Goal: Task Accomplishment & Management: Use online tool/utility

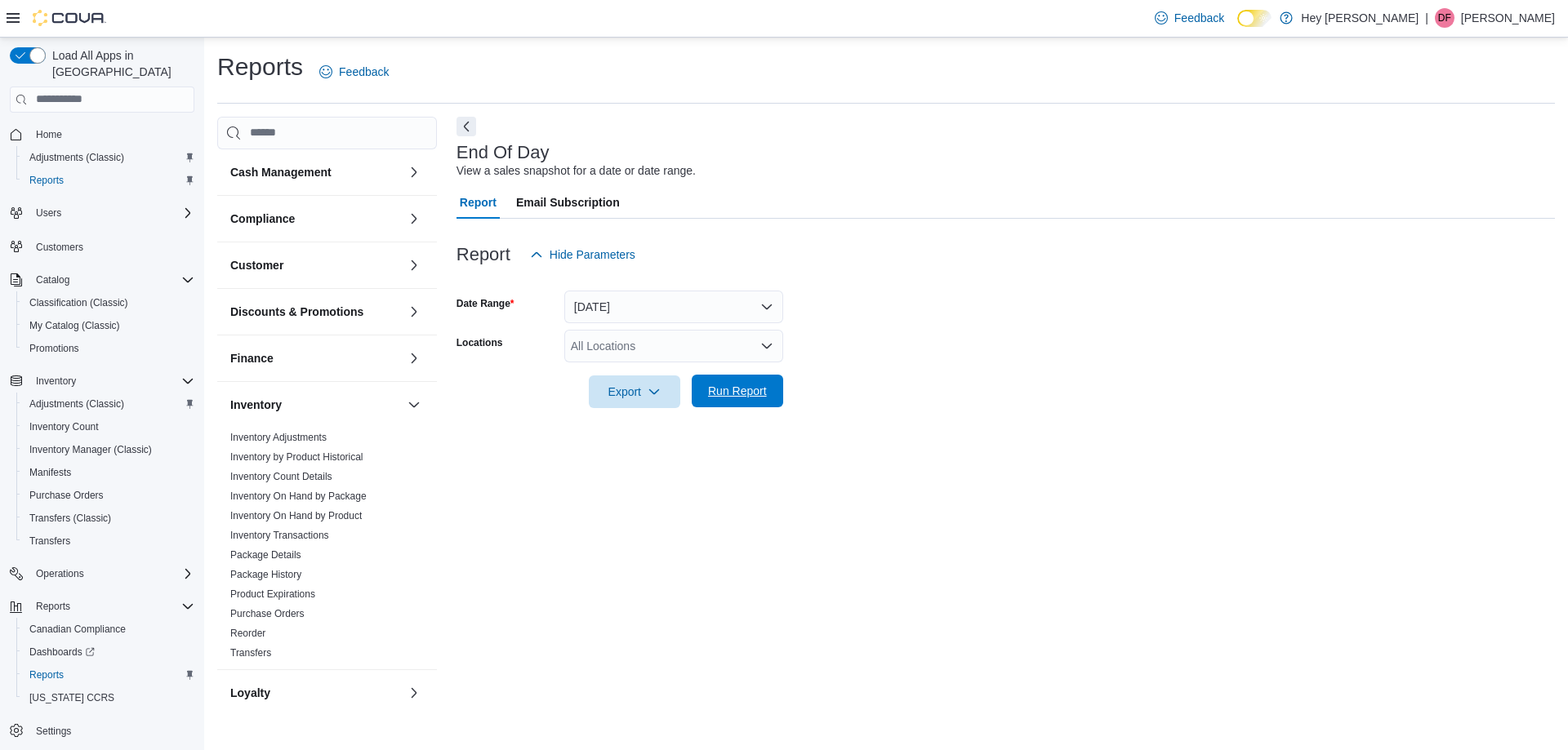
click at [735, 392] on span "Run Report" at bounding box center [737, 391] width 59 height 17
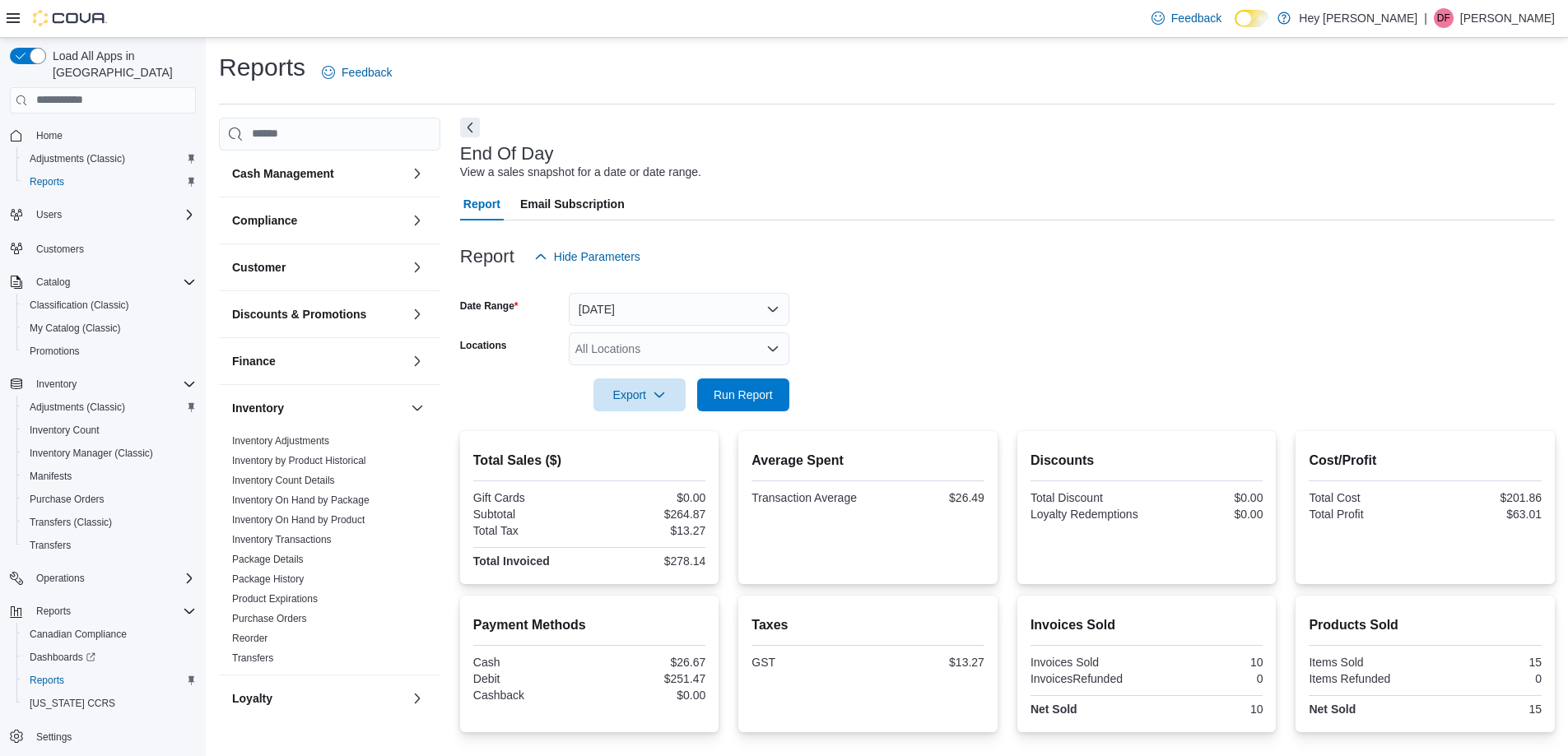
click at [916, 319] on form "Date Range [DATE] Locations All Locations Export Run Report" at bounding box center [1008, 343] width 1095 height 138
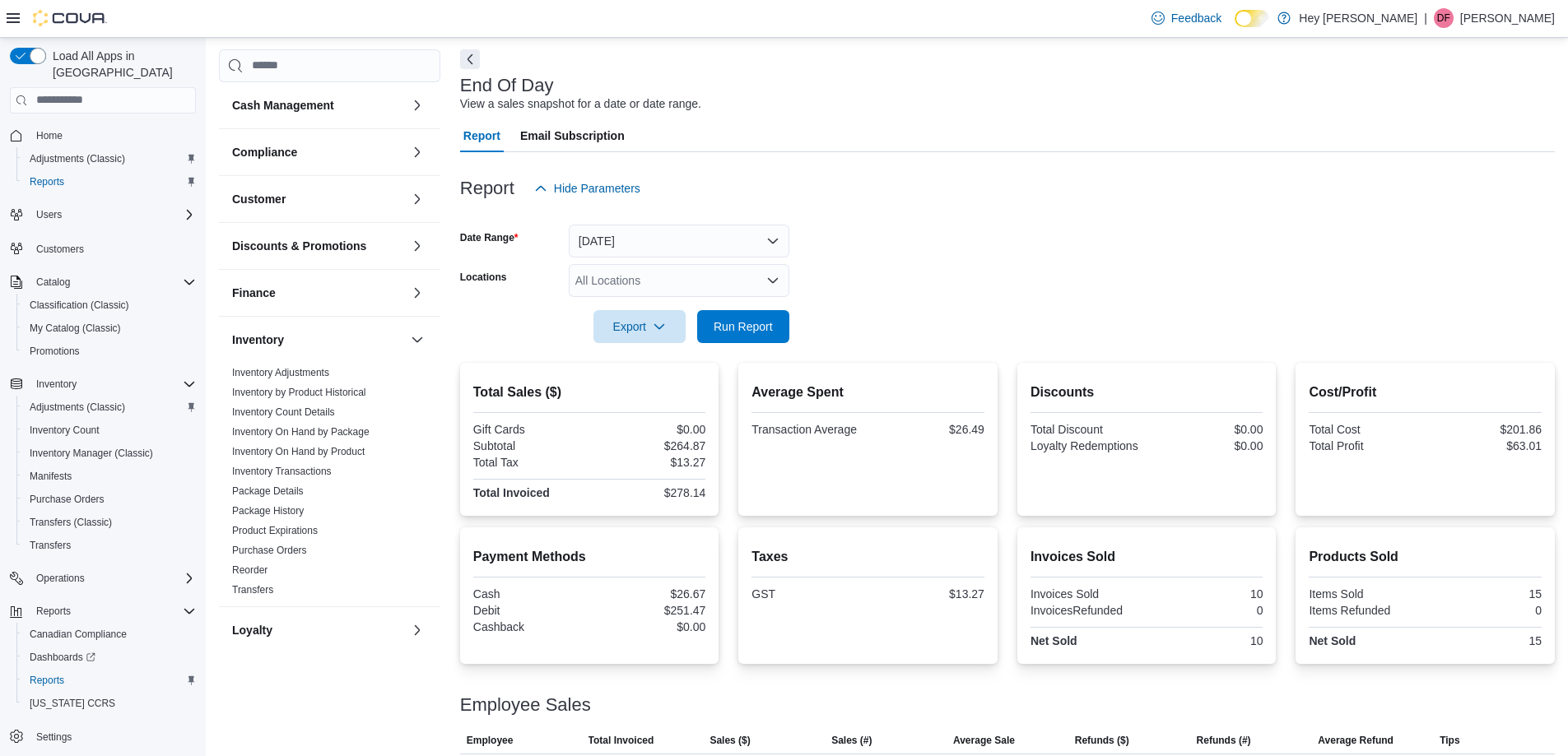
scroll to position [148, 0]
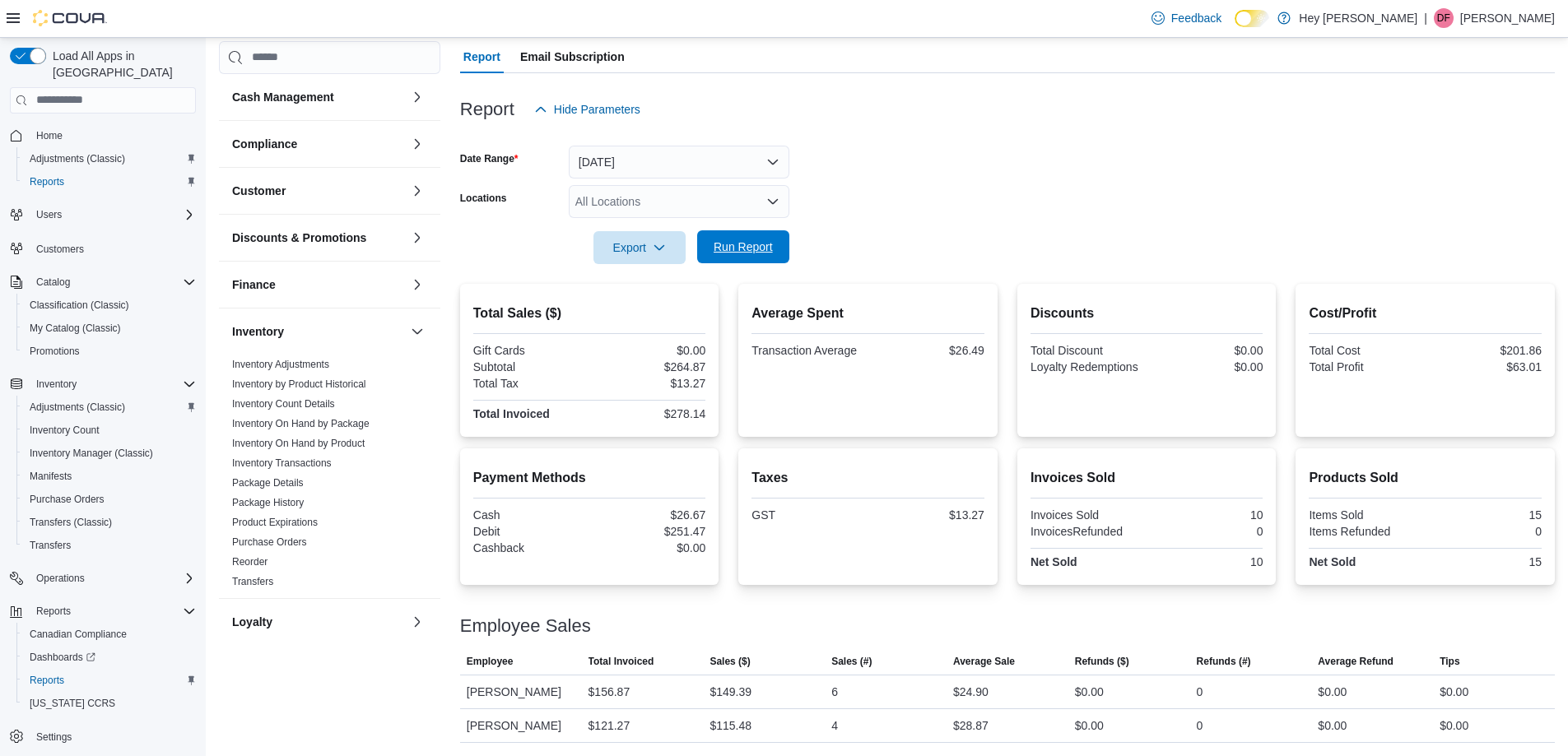
click at [763, 237] on span "Run Report" at bounding box center [743, 246] width 73 height 33
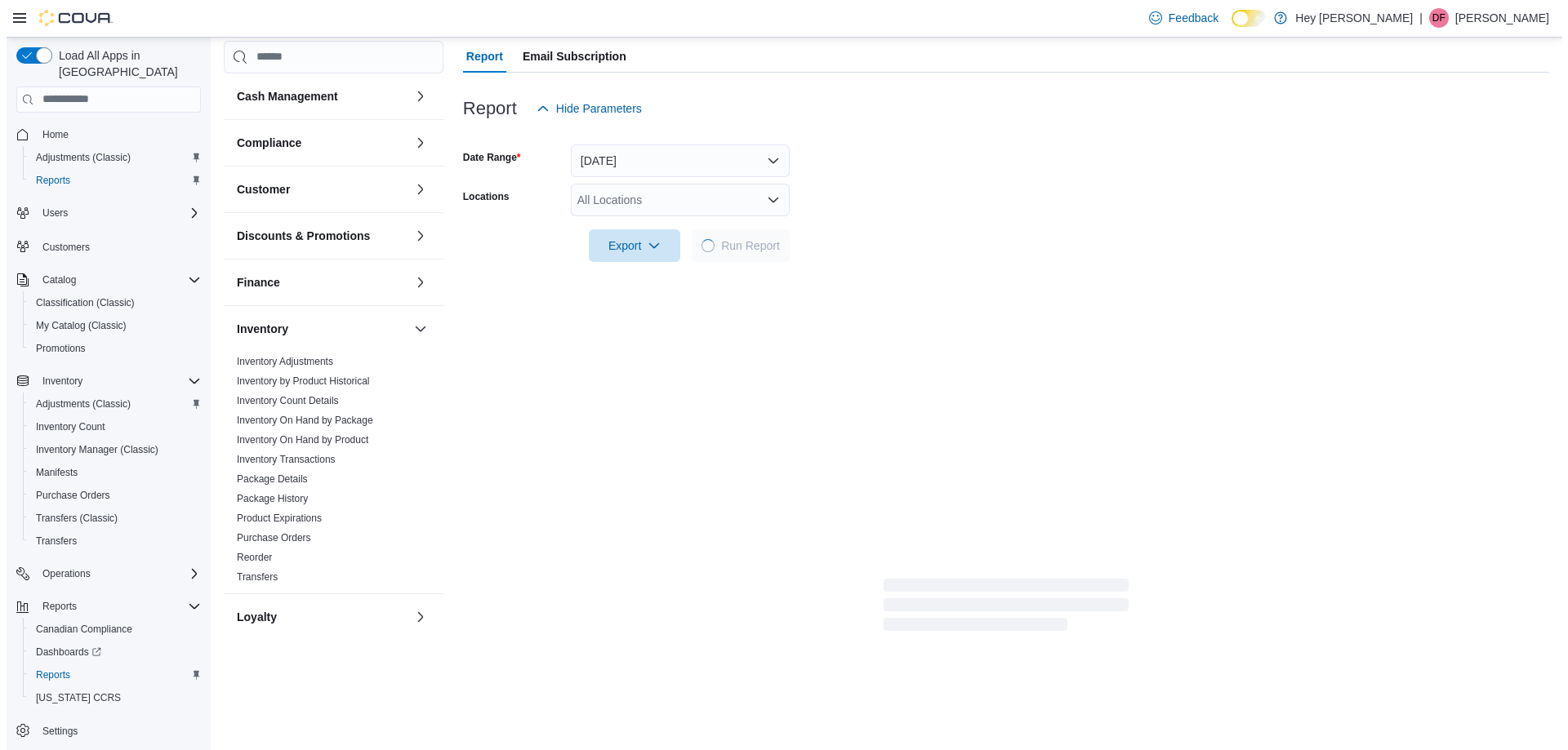
scroll to position [0, 0]
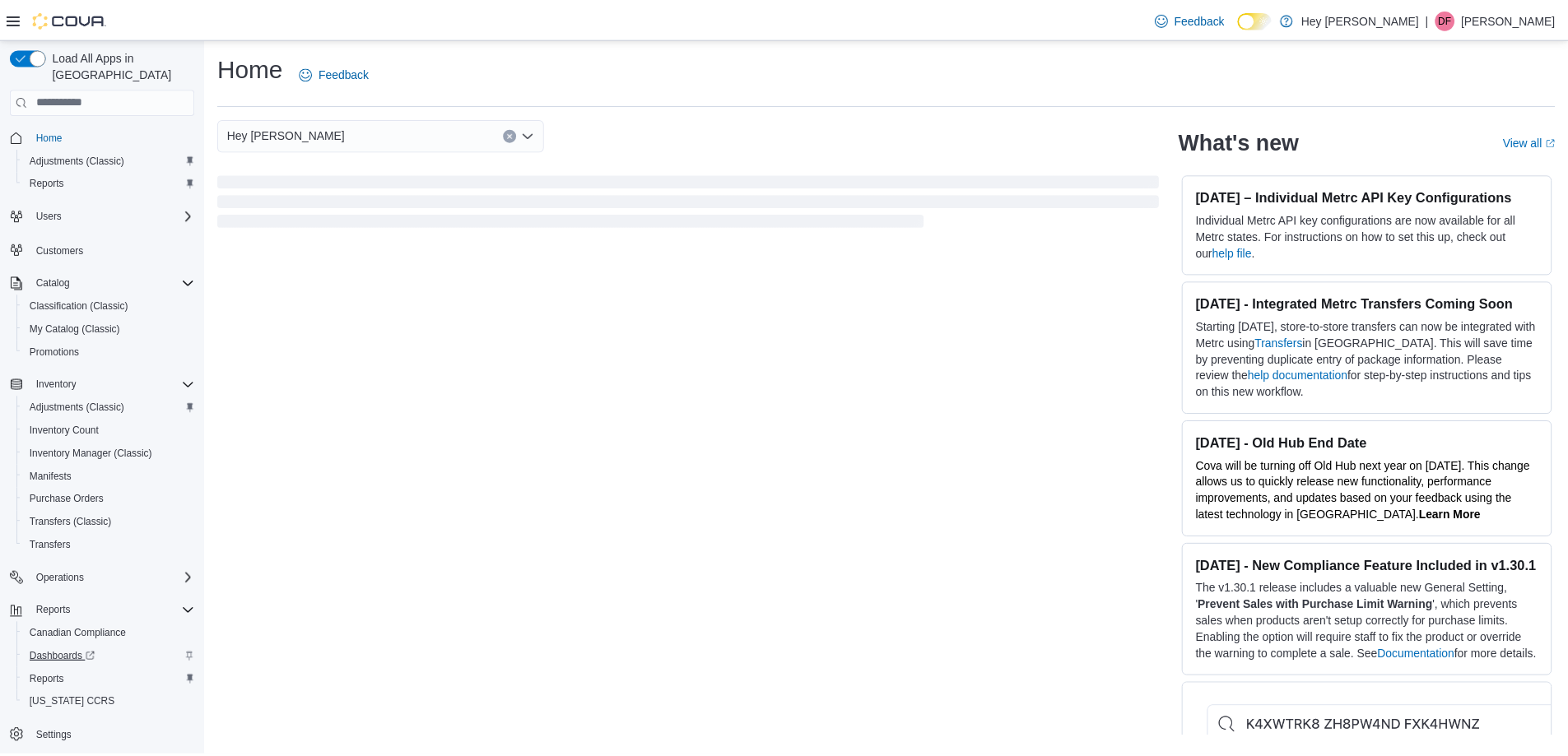
scroll to position [2, 0]
click at [43, 672] on span "Reports" at bounding box center [47, 678] width 34 height 13
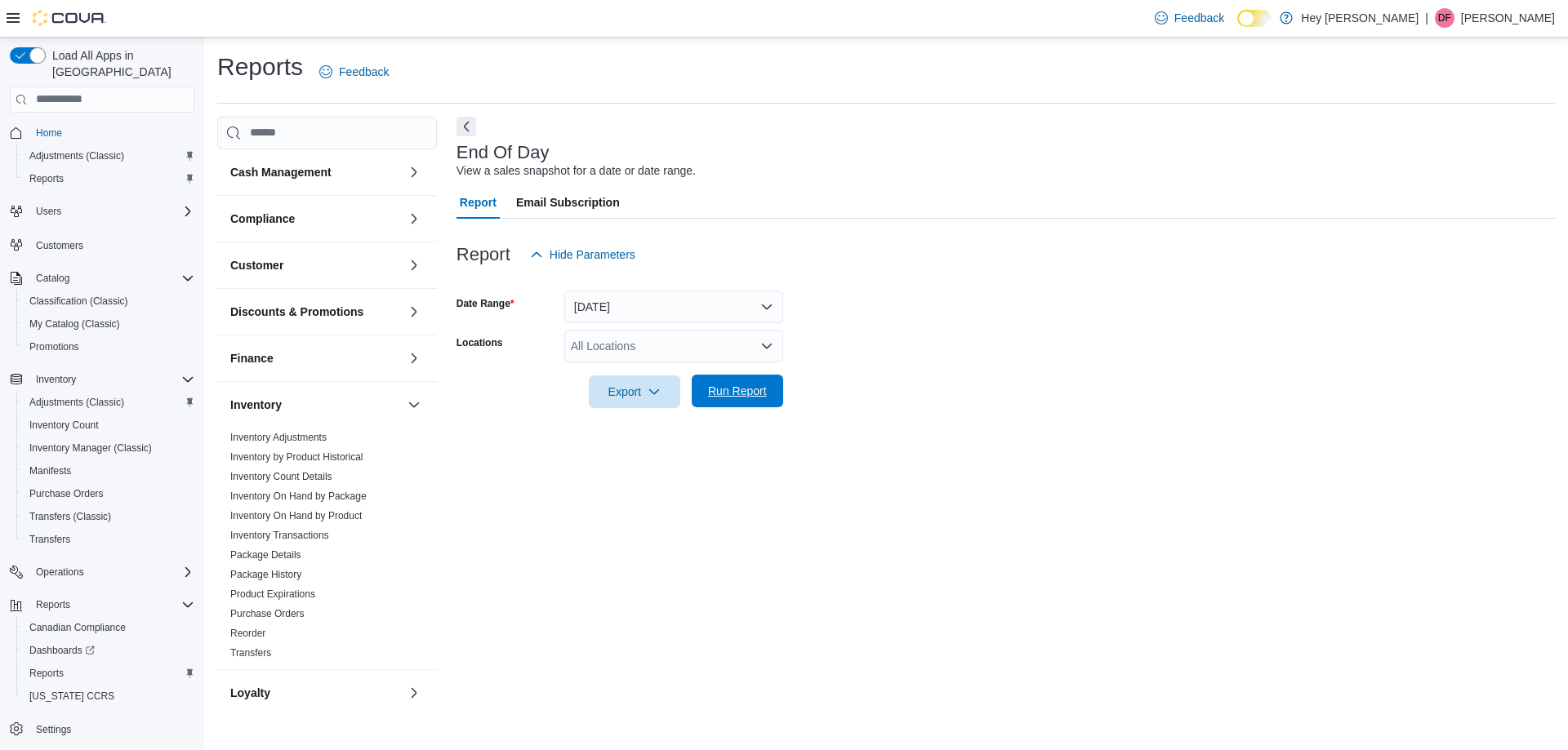
click at [730, 394] on span "Run Report" at bounding box center [737, 391] width 59 height 17
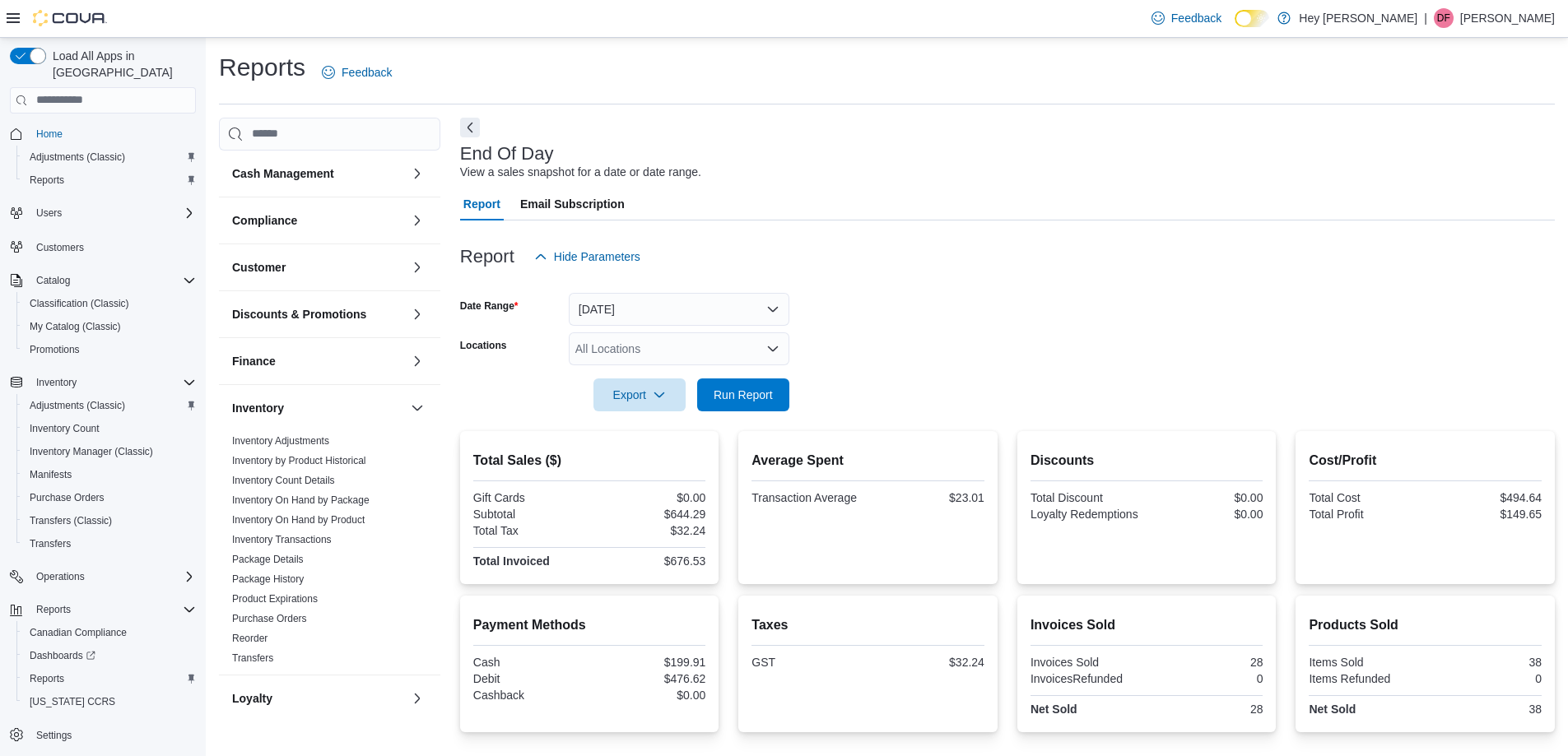
click at [1054, 275] on div at bounding box center [1008, 283] width 1095 height 20
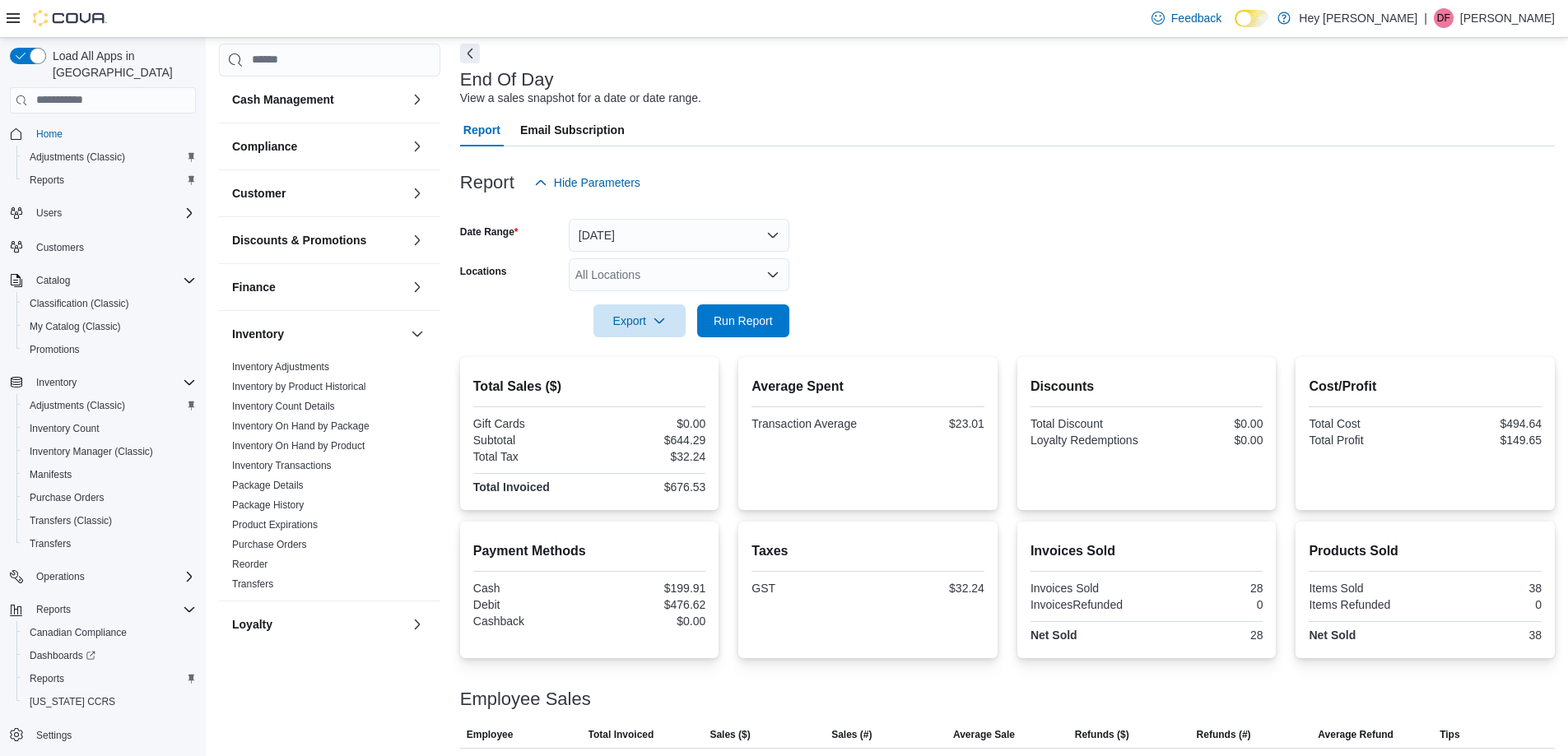
scroll to position [148, 0]
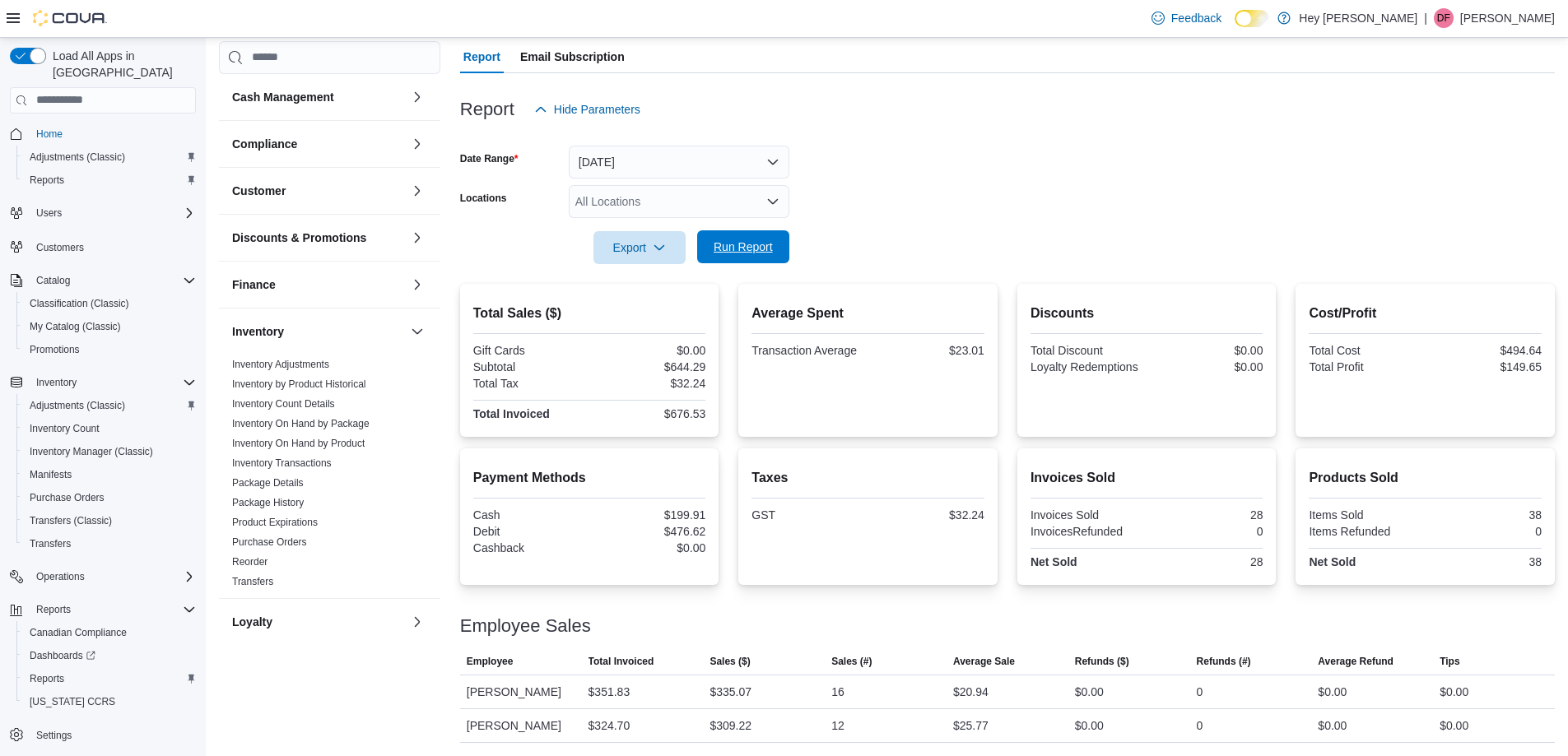
click at [740, 253] on span "Run Report" at bounding box center [743, 247] width 59 height 17
click at [914, 219] on div at bounding box center [1008, 225] width 1095 height 13
click at [712, 239] on span "Run Report" at bounding box center [743, 246] width 73 height 33
click at [952, 180] on form "Date Range [DATE] Locations All Locations Export Run Report" at bounding box center [1008, 195] width 1095 height 138
